Goal: Use online tool/utility: Utilize a website feature to perform a specific function

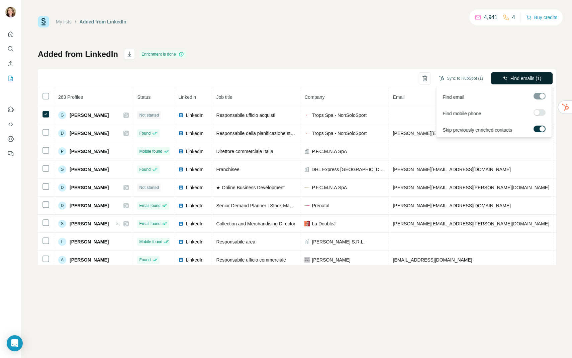
click at [516, 77] on span "Find emails (1)" at bounding box center [525, 78] width 31 height 7
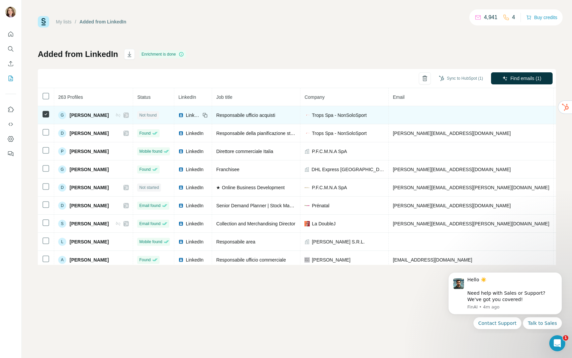
click at [415, 118] on td at bounding box center [471, 115] width 165 height 18
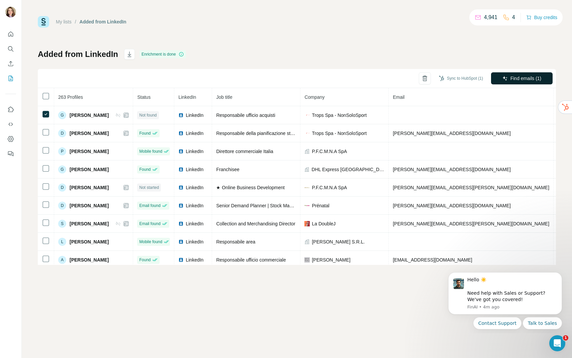
click at [499, 80] on button "Find emails (1)" at bounding box center [522, 78] width 62 height 12
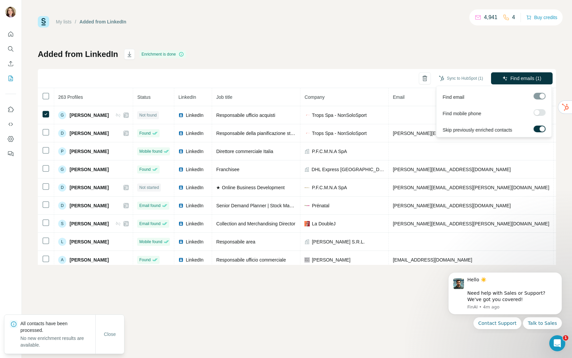
click at [543, 94] on div at bounding box center [539, 96] width 12 height 7
click at [524, 82] on button "Find emails (1)" at bounding box center [522, 78] width 62 height 12
click at [521, 77] on span "Find emails (1)" at bounding box center [525, 78] width 31 height 7
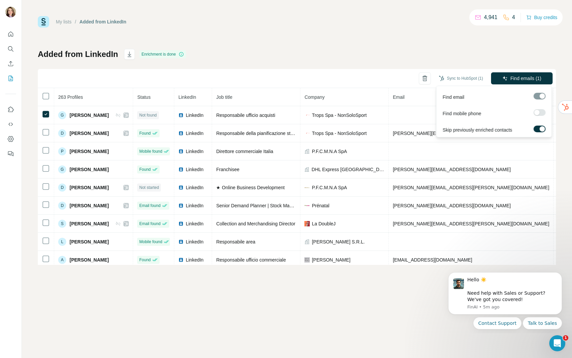
click at [521, 77] on span "Find emails (1)" at bounding box center [525, 78] width 31 height 7
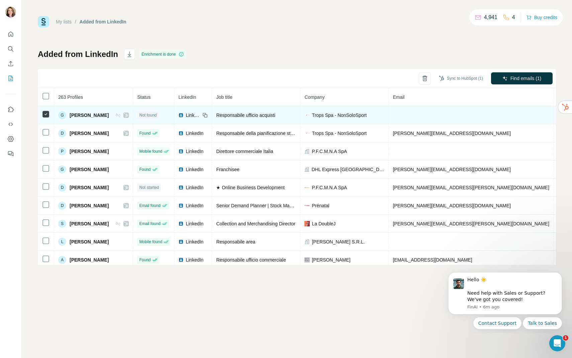
click at [307, 113] on div "Trops Spa - NonSoloSport" at bounding box center [344, 115] width 80 height 7
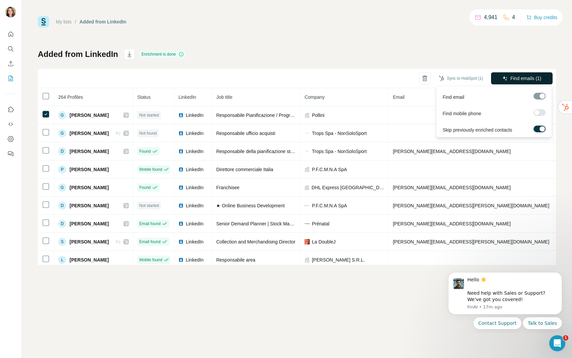
click at [539, 81] on span "Find emails (1)" at bounding box center [525, 78] width 31 height 7
